Goal: Transaction & Acquisition: Purchase product/service

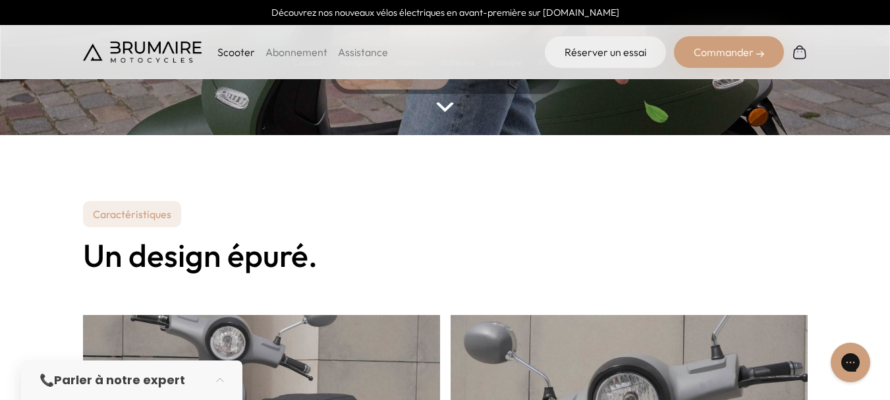
scroll to position [263, 0]
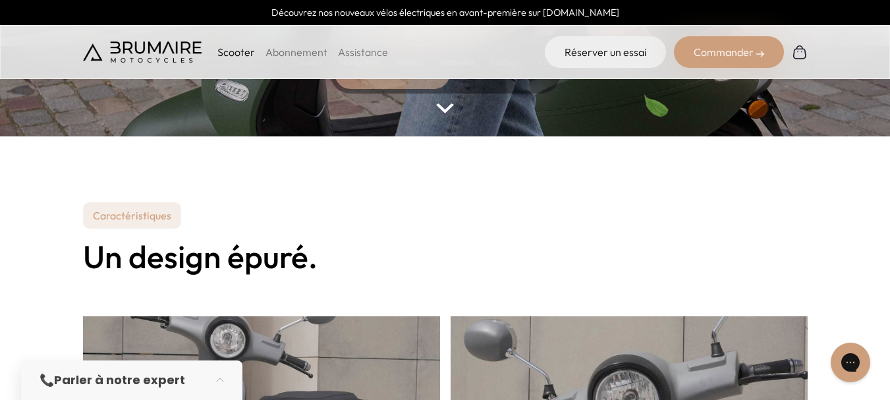
click at [280, 52] on link "Abonnement" at bounding box center [296, 51] width 62 height 13
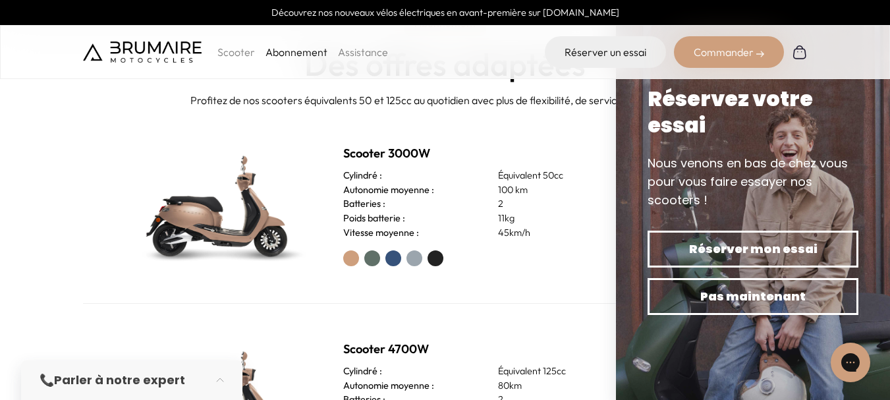
scroll to position [395, 0]
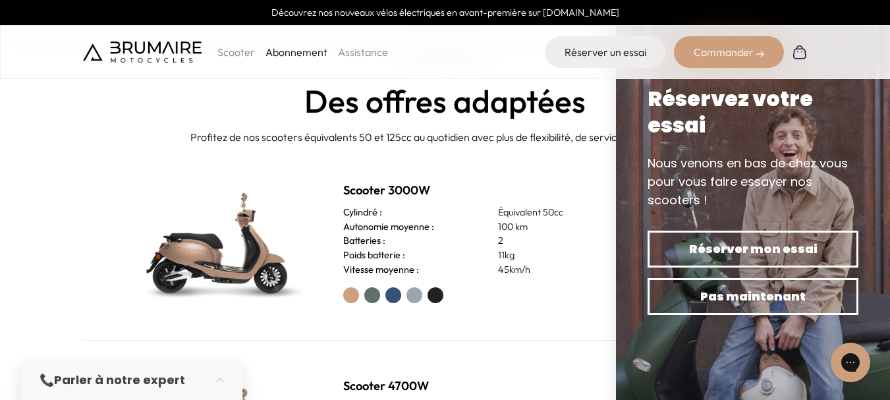
click at [571, 203] on div "Scooter 3000W Cylindré : Équivalent 50cc Autonomie moyenne : 100 km Batteries :…" at bounding box center [472, 242] width 259 height 122
click at [433, 296] on label at bounding box center [435, 295] width 16 height 16
click at [503, 294] on div at bounding box center [472, 295] width 259 height 16
click at [562, 200] on div "Scooter 3000W Cylindré : Équivalent 50cc Autonomie moyenne : 100 km Batteries :…" at bounding box center [472, 242] width 259 height 122
click at [315, 178] on div "Scooter 3000W Cylindré : Équivalent 50cc Autonomie moyenne : 100 km Batteries :…" at bounding box center [445, 243] width 724 height 196
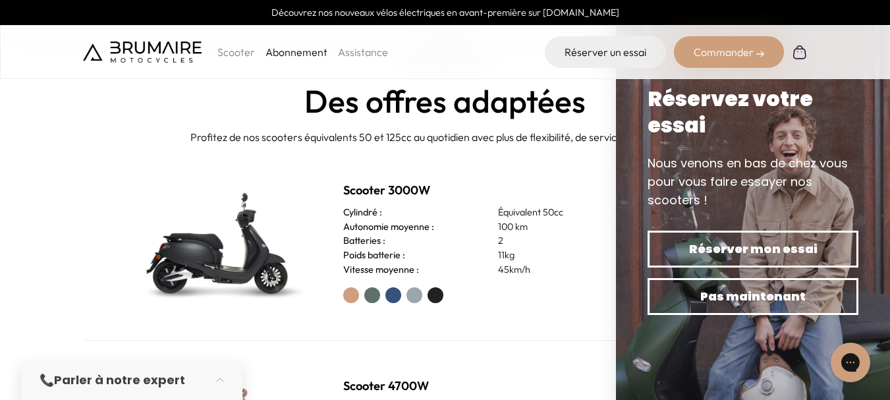
click at [375, 142] on p "Profitez de nos scooters équivalents 50 et 125cc au quotidien avec plus de flex…" at bounding box center [445, 137] width 868 height 16
click at [547, 255] on p "11kg" at bounding box center [549, 255] width 103 height 14
click at [230, 54] on p "Scooter" at bounding box center [236, 52] width 38 height 16
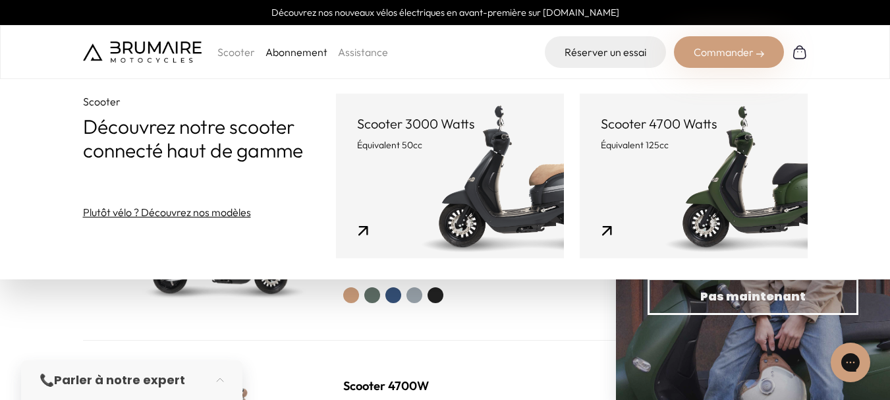
click at [720, 43] on div "Commander" at bounding box center [729, 52] width 110 height 32
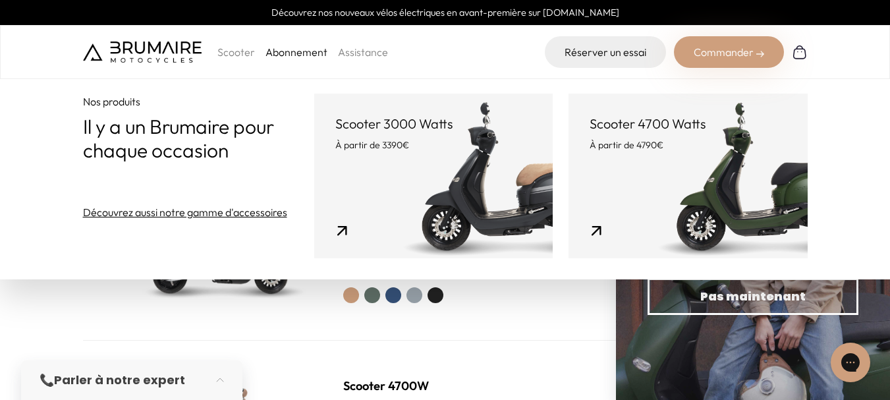
click at [708, 48] on div "Commander" at bounding box center [729, 52] width 110 height 32
click at [450, 203] on link "Scooter 3000 Watts À partir de 3390€" at bounding box center [433, 175] width 238 height 165
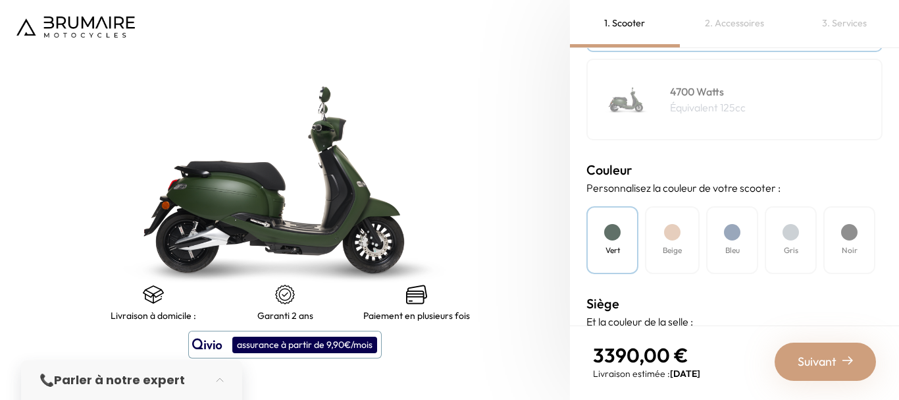
scroll to position [329, 0]
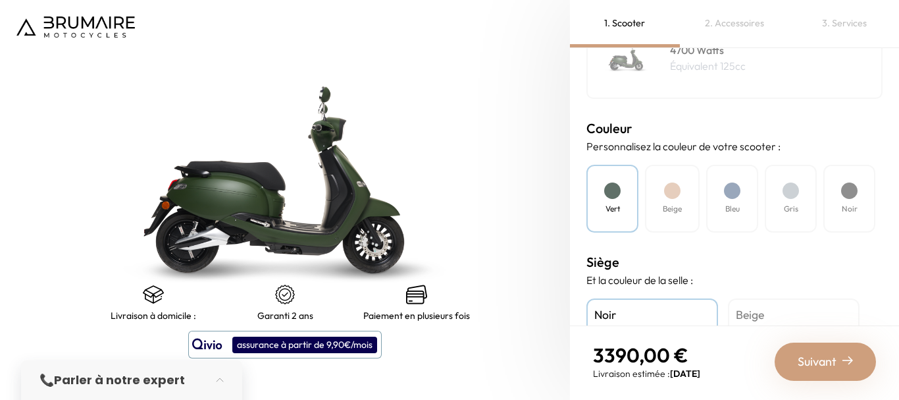
click at [827, 188] on div "Noir" at bounding box center [850, 199] width 52 height 68
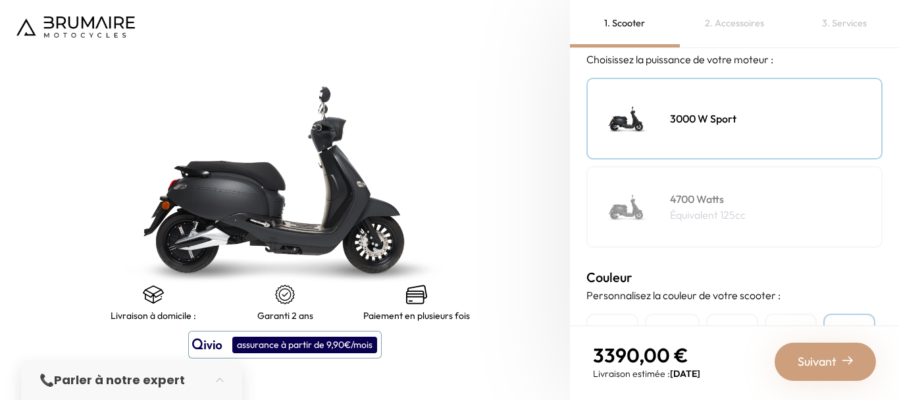
scroll to position [154, 0]
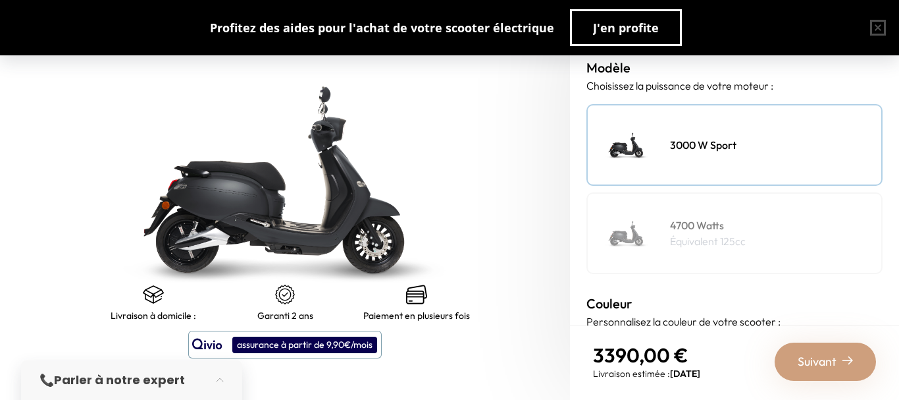
click at [843, 360] on img at bounding box center [848, 360] width 11 height 11
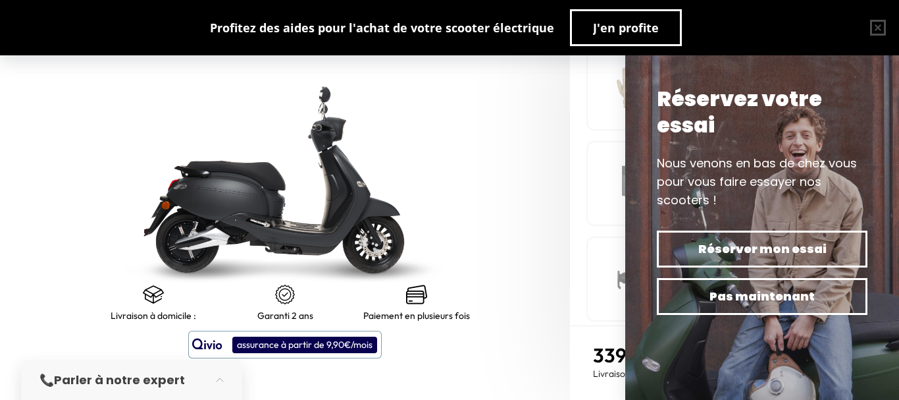
scroll to position [263, 0]
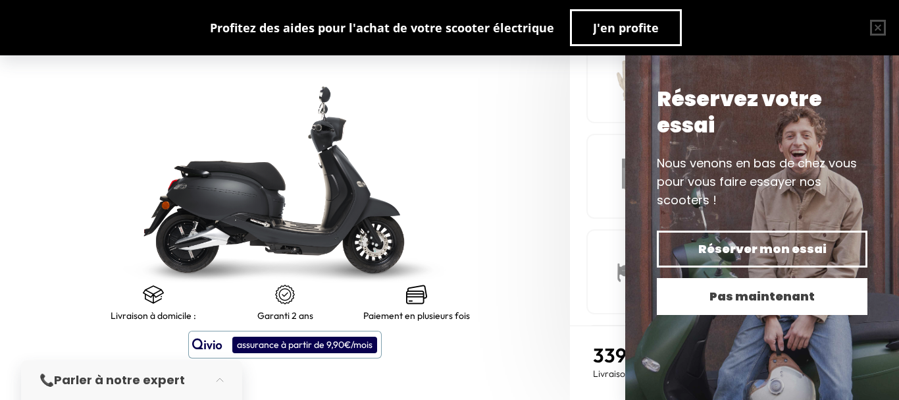
click at [750, 302] on span "Pas maintenant" at bounding box center [762, 296] width 165 height 18
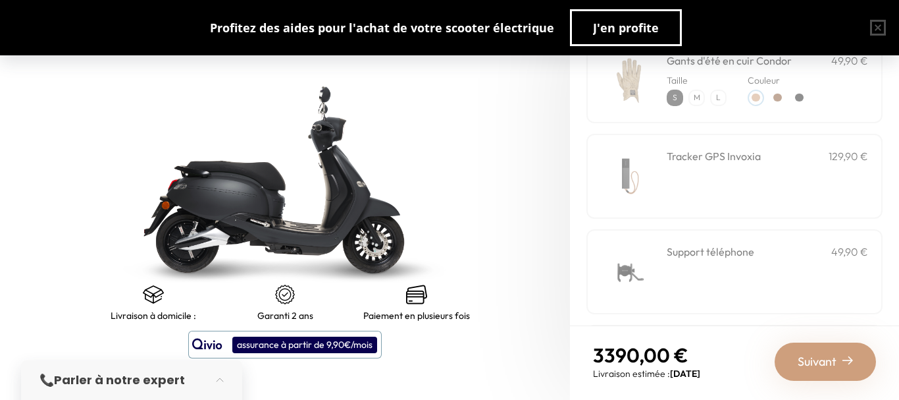
click at [826, 362] on span "Suivant" at bounding box center [817, 361] width 39 height 18
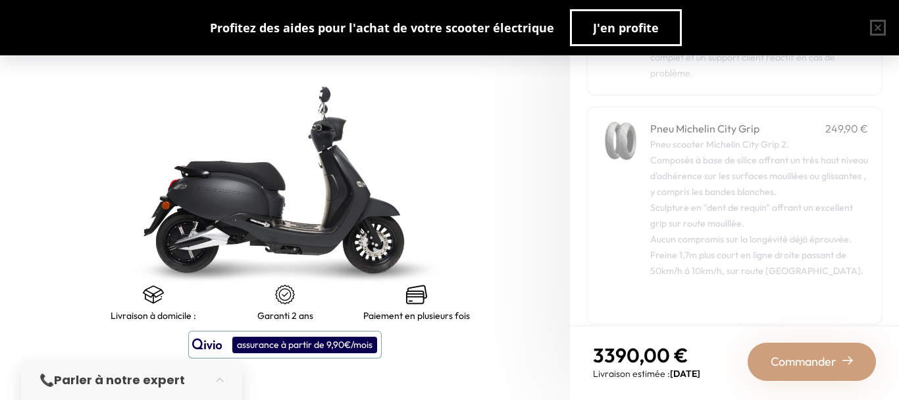
scroll to position [336, 0]
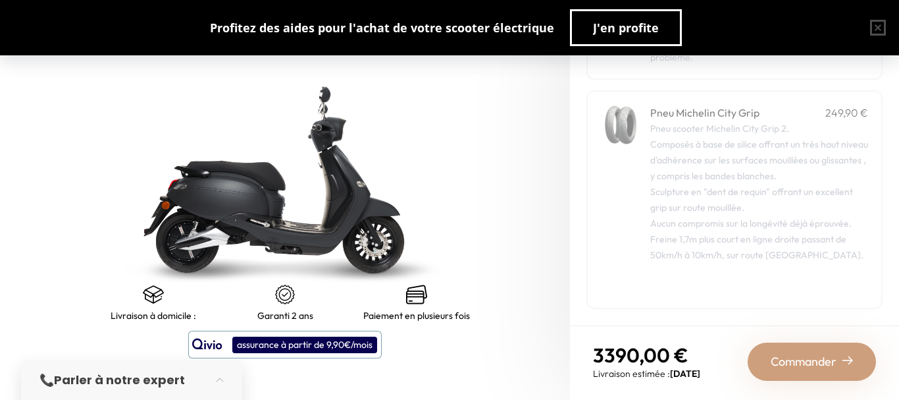
click at [814, 360] on span "Commander" at bounding box center [804, 361] width 66 height 18
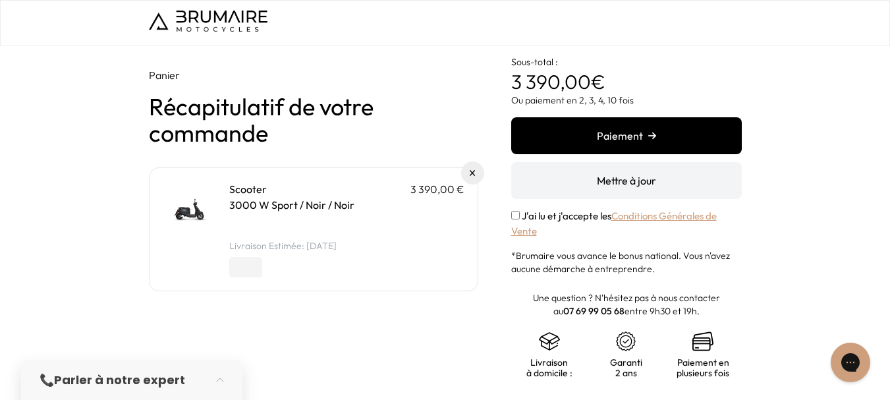
click at [631, 144] on button "Paiement" at bounding box center [626, 135] width 230 height 37
